Goal: Check status: Check status

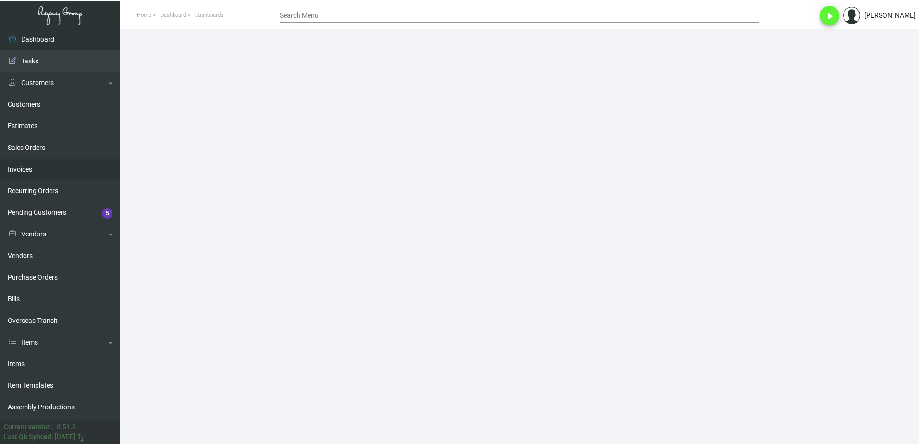
click at [53, 172] on link "Invoices" at bounding box center [60, 170] width 120 height 22
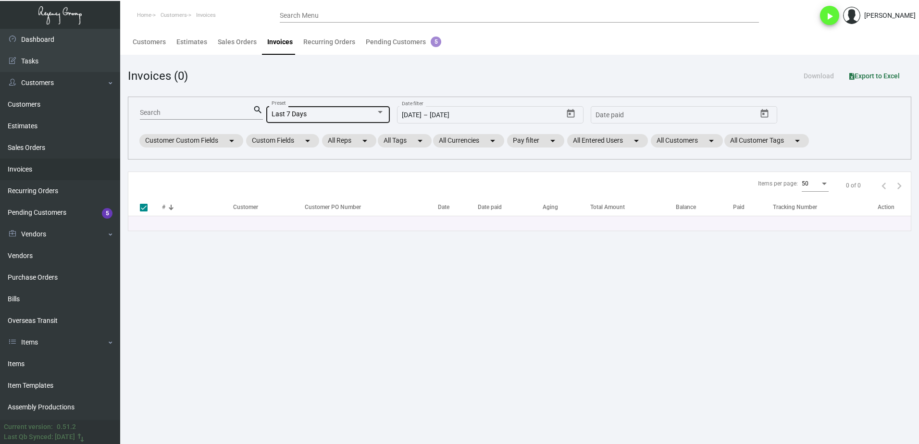
click at [323, 116] on div "Last 7 Days" at bounding box center [324, 115] width 104 height 8
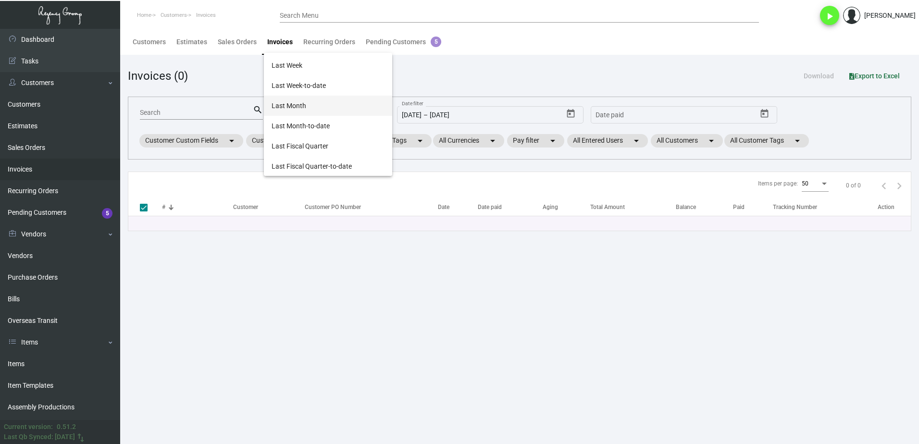
scroll to position [298, 0]
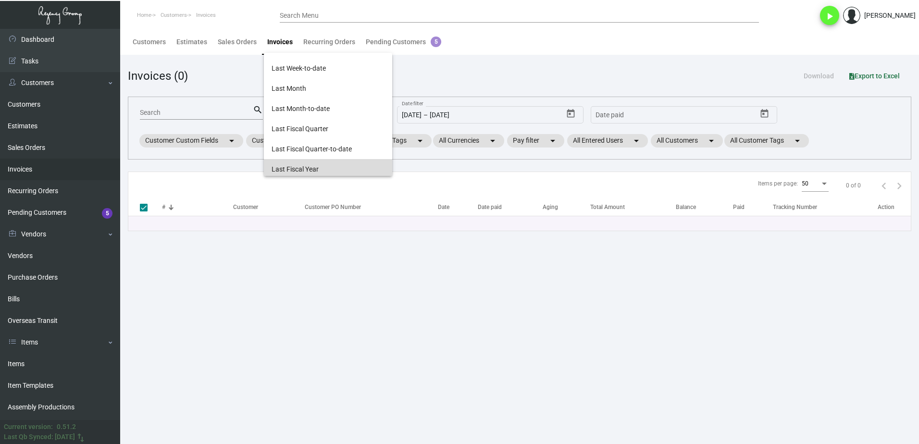
click at [340, 170] on span "Last Fiscal Year" at bounding box center [328, 169] width 113 height 20
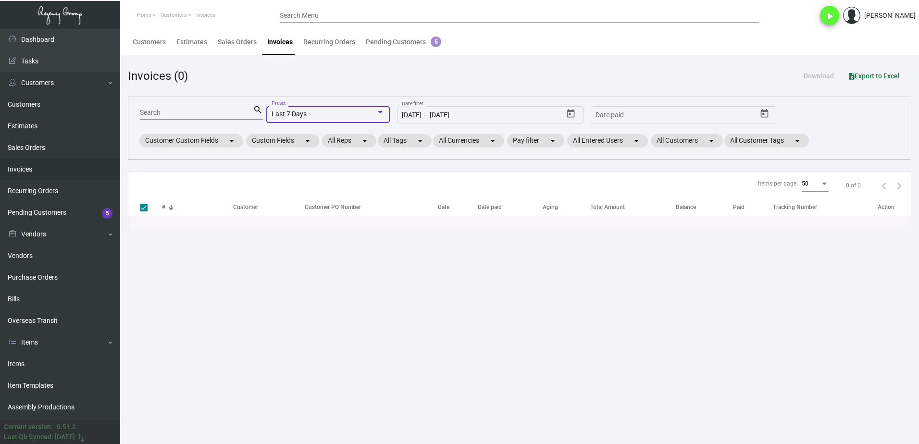
type input "[DATE]"
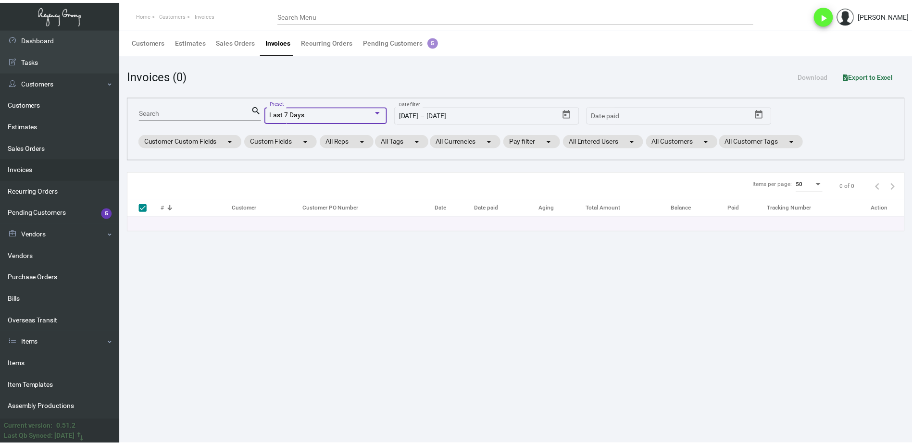
scroll to position [301, 0]
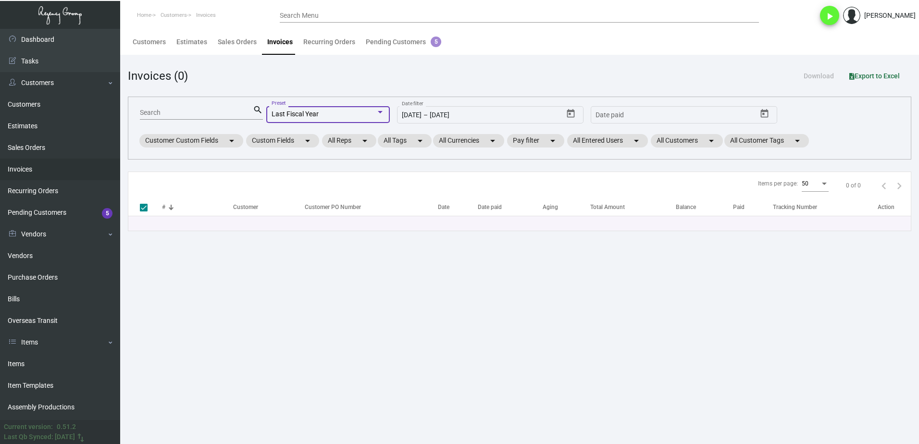
checkbox input "false"
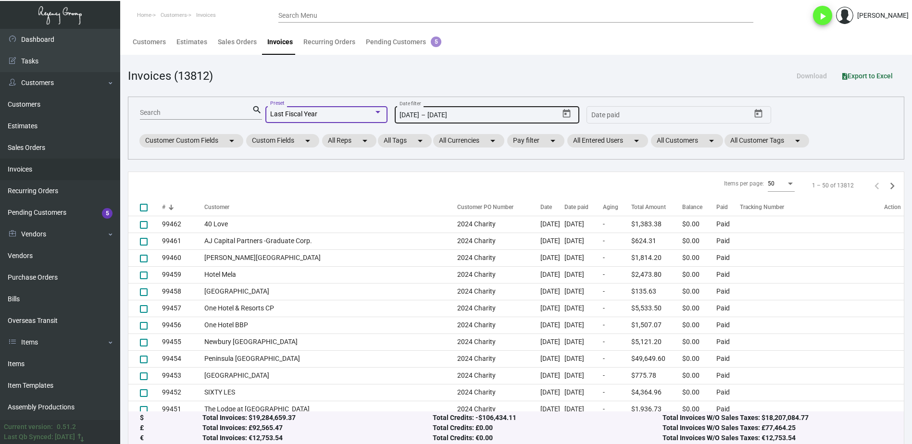
click at [567, 114] on icon "Open calendar" at bounding box center [567, 114] width 10 height 10
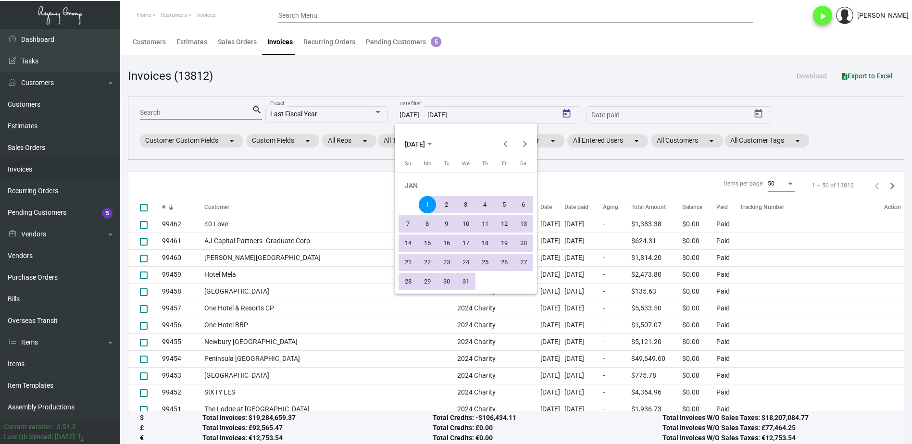
click at [423, 203] on div "1" at bounding box center [427, 204] width 17 height 17
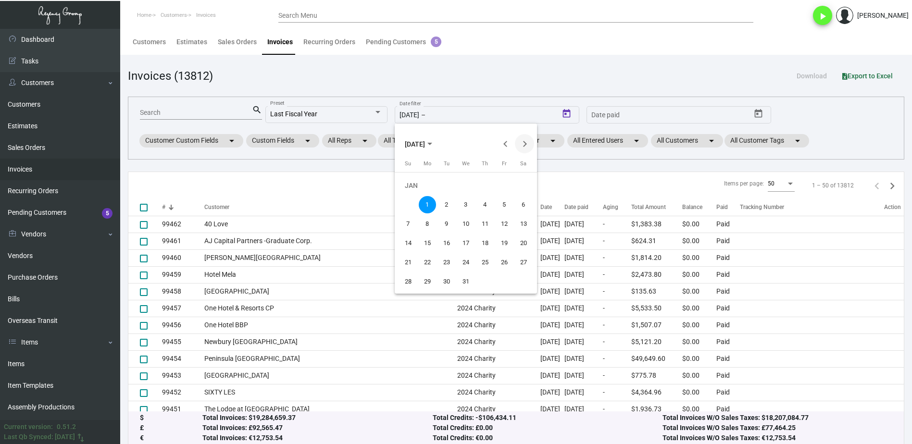
click at [529, 141] on button "Next month" at bounding box center [524, 143] width 19 height 19
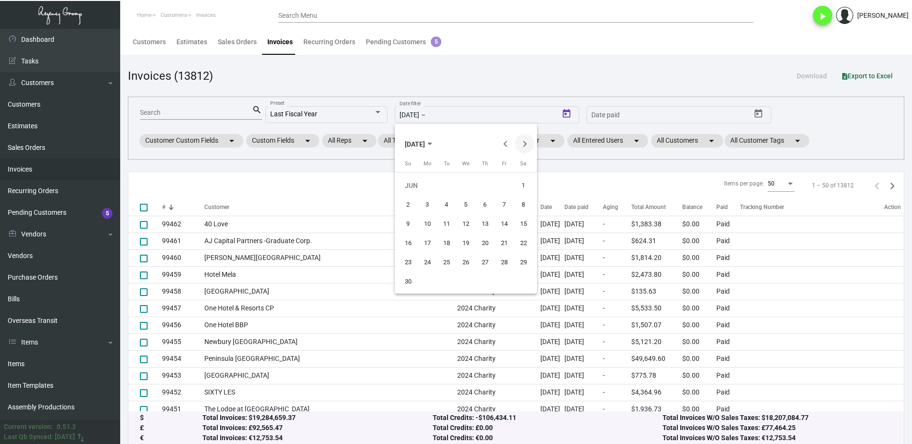
click at [529, 141] on button "Next month" at bounding box center [524, 143] width 19 height 19
click at [502, 142] on button "Previous month" at bounding box center [505, 143] width 19 height 19
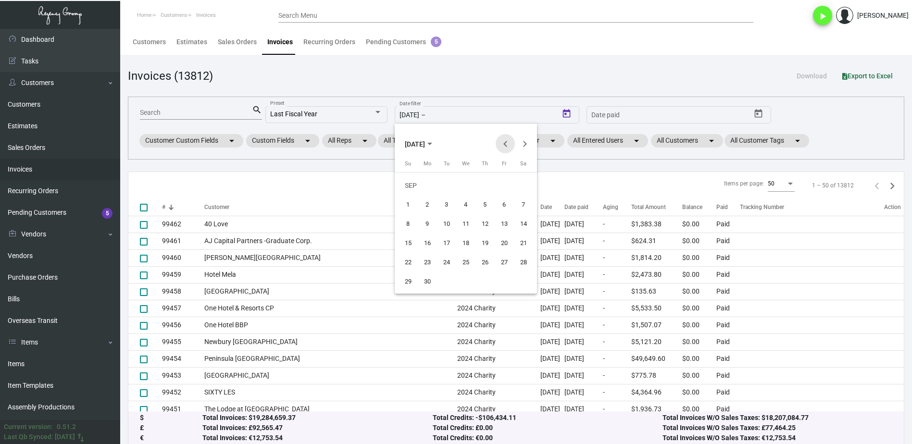
click at [502, 142] on button "Previous month" at bounding box center [505, 143] width 19 height 19
click at [509, 147] on button "Previous month" at bounding box center [505, 143] width 19 height 19
click at [465, 278] on div "31" at bounding box center [465, 281] width 17 height 17
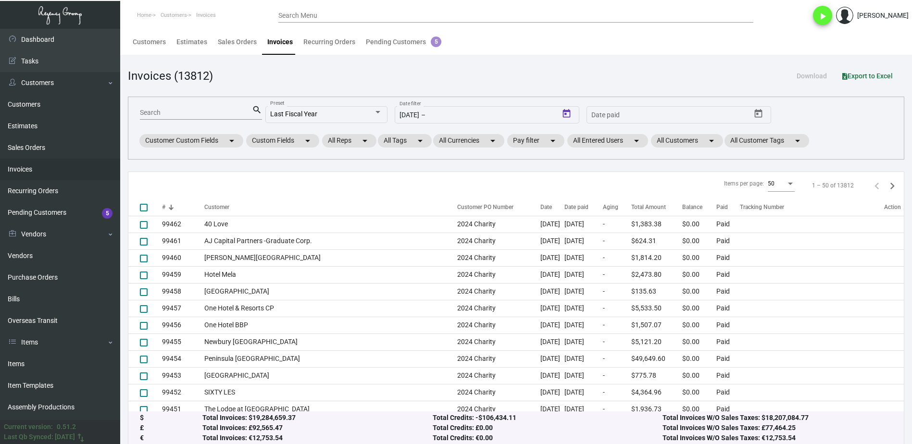
type input "[DATE]"
